Goal: Information Seeking & Learning: Learn about a topic

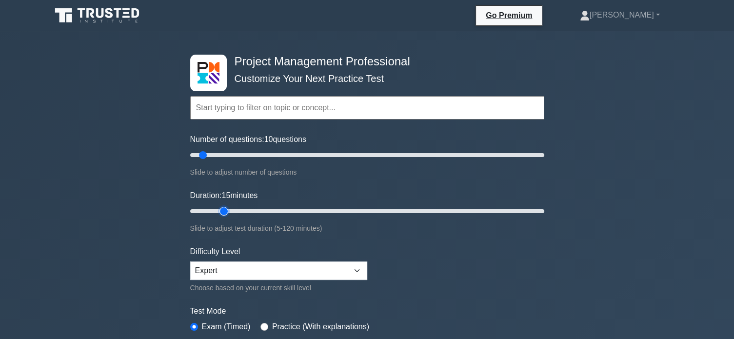
drag, startPoint x: 208, startPoint y: 213, endPoint x: 219, endPoint y: 207, distance: 12.4
type input "15"
click at [219, 207] on input "Duration: 15 minutes" at bounding box center [367, 211] width 354 height 12
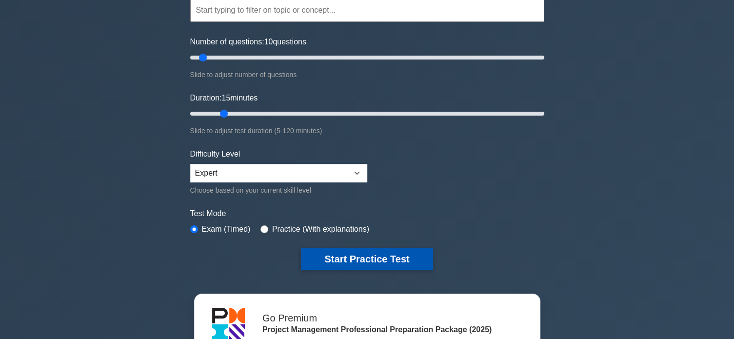
click at [401, 258] on button "Start Practice Test" at bounding box center [367, 259] width 132 height 22
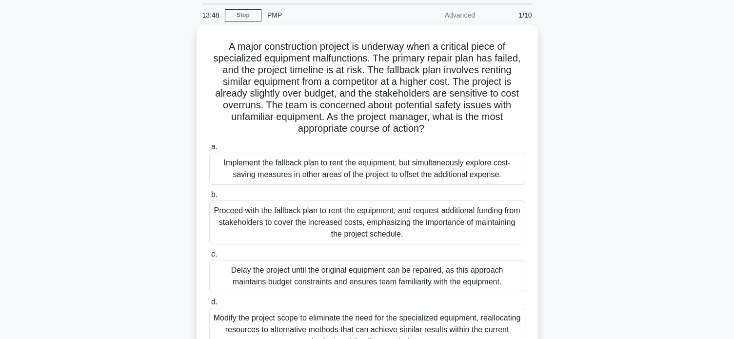
scroll to position [65, 0]
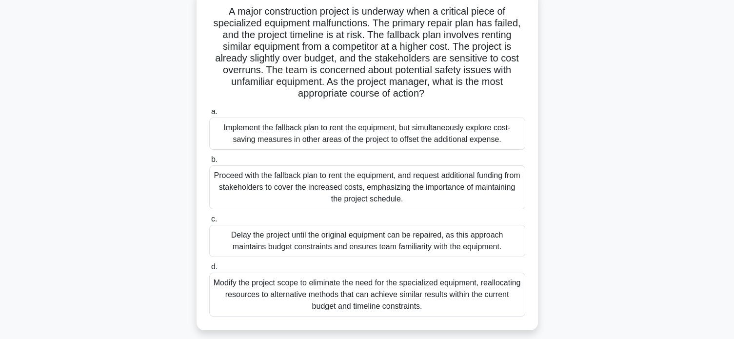
click at [305, 135] on div "Implement the fallback plan to rent the equipment, but simultaneously explore c…" at bounding box center [367, 134] width 316 height 32
click at [209, 115] on input "a. Implement the fallback plan to rent the equipment, but simultaneously explor…" at bounding box center [209, 112] width 0 height 6
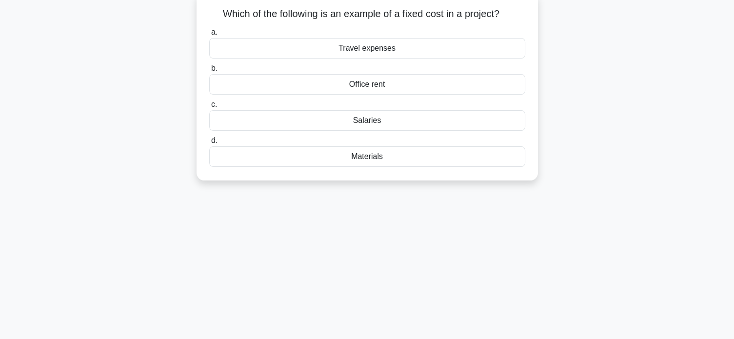
scroll to position [0, 0]
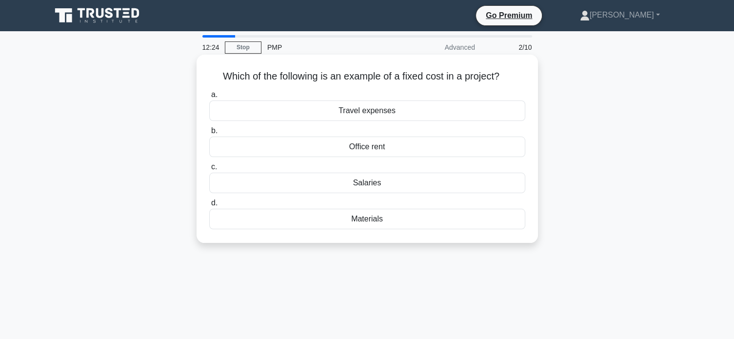
click at [394, 187] on div "Salaries" at bounding box center [367, 183] width 316 height 20
click at [209, 170] on input "c. Salaries" at bounding box center [209, 167] width 0 height 6
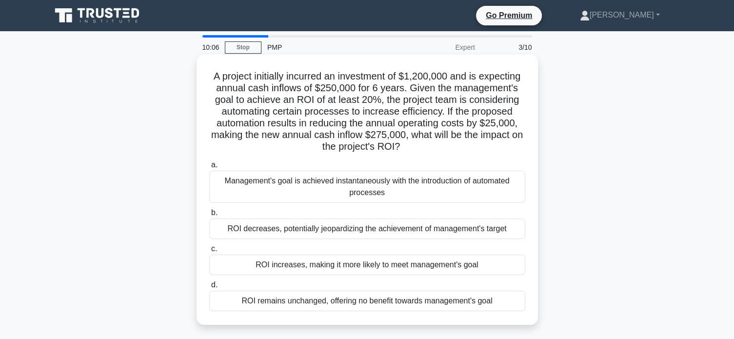
click at [363, 269] on div "ROI increases, making it more likely to meet management's goal" at bounding box center [367, 265] width 316 height 20
click at [209, 252] on input "c. ROI increases, making it more likely to meet management's goal" at bounding box center [209, 249] width 0 height 6
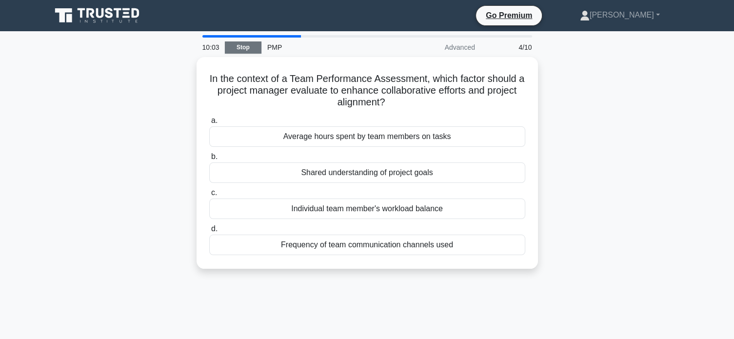
click at [248, 51] on link "Stop" at bounding box center [243, 47] width 37 height 12
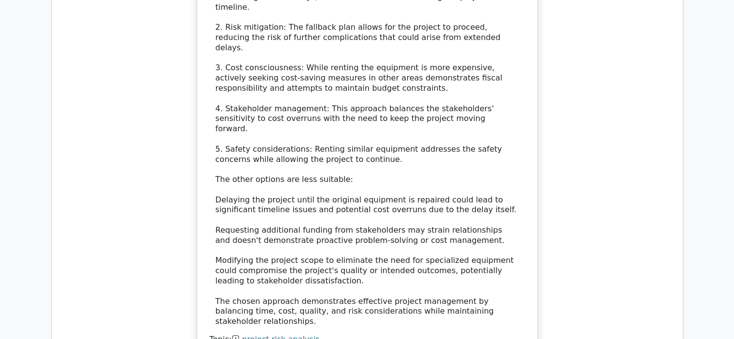
scroll to position [1398, 0]
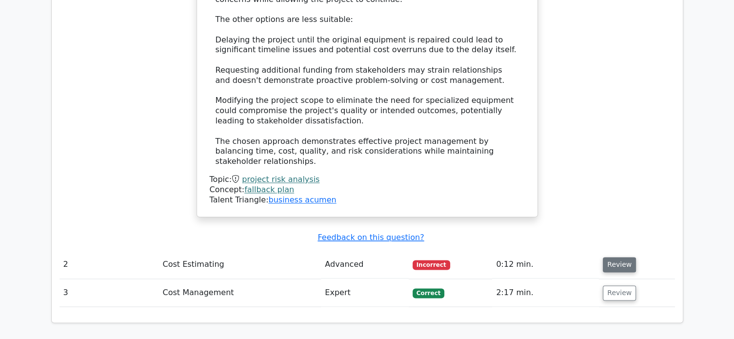
click at [612, 257] on button "Review" at bounding box center [619, 264] width 33 height 15
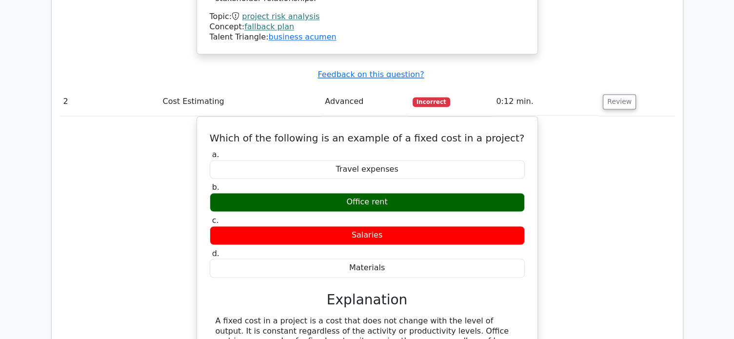
scroll to position [1366, 0]
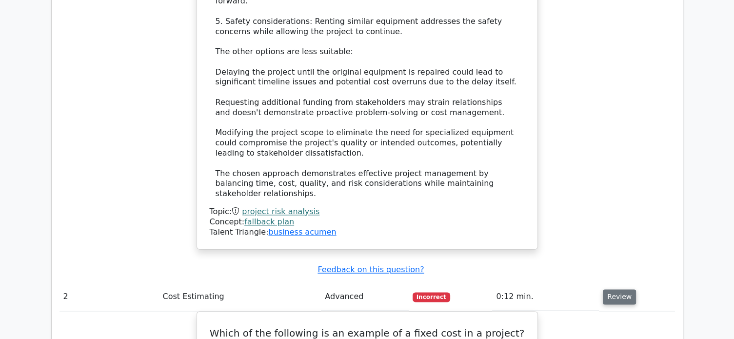
click at [607, 289] on button "Review" at bounding box center [619, 296] width 33 height 15
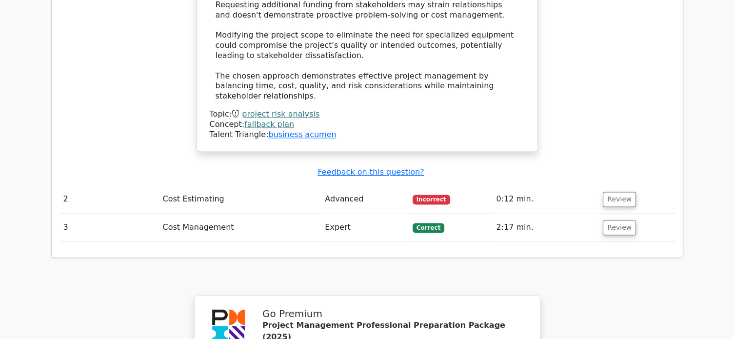
scroll to position [1529, 0]
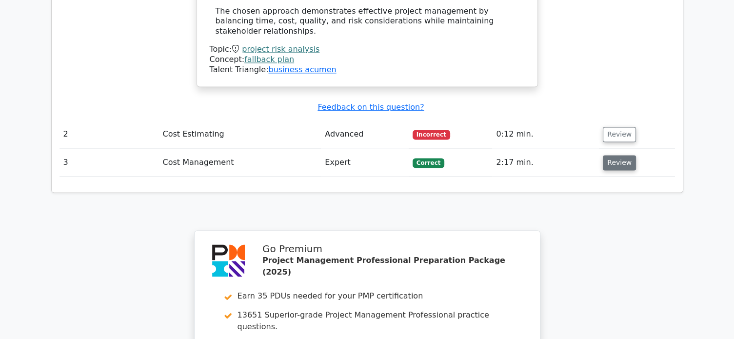
click at [614, 155] on button "Review" at bounding box center [619, 162] width 33 height 15
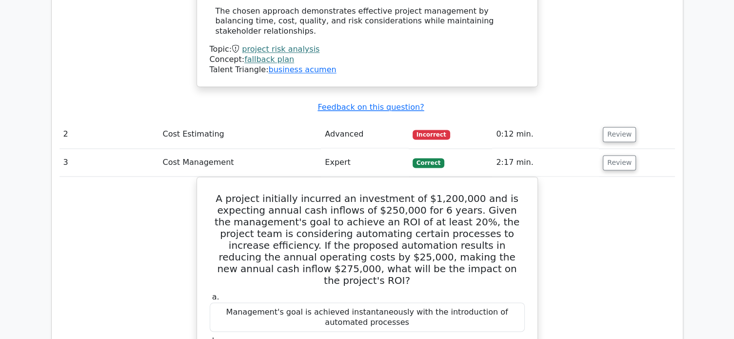
scroll to position [1594, 0]
